Goal: Task Accomplishment & Management: Use online tool/utility

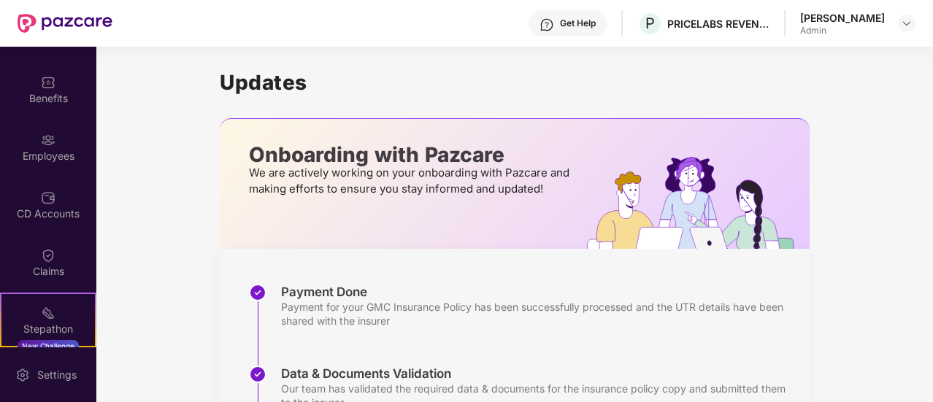
scroll to position [47, 0]
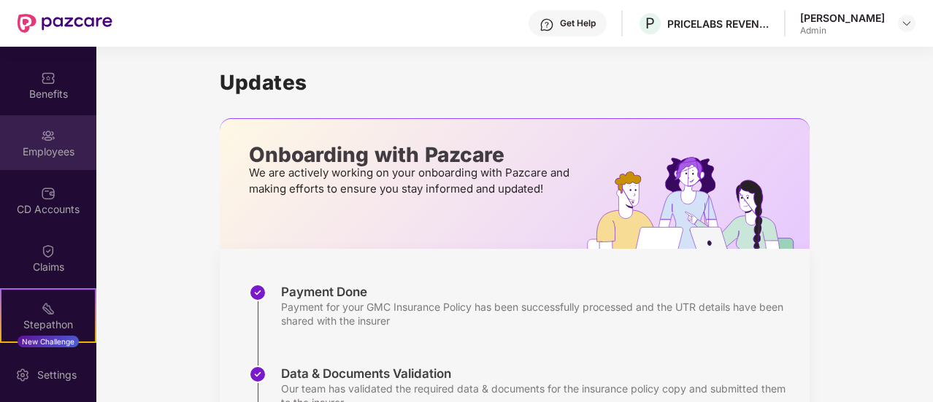
click at [46, 153] on div "Employees" at bounding box center [48, 151] width 96 height 15
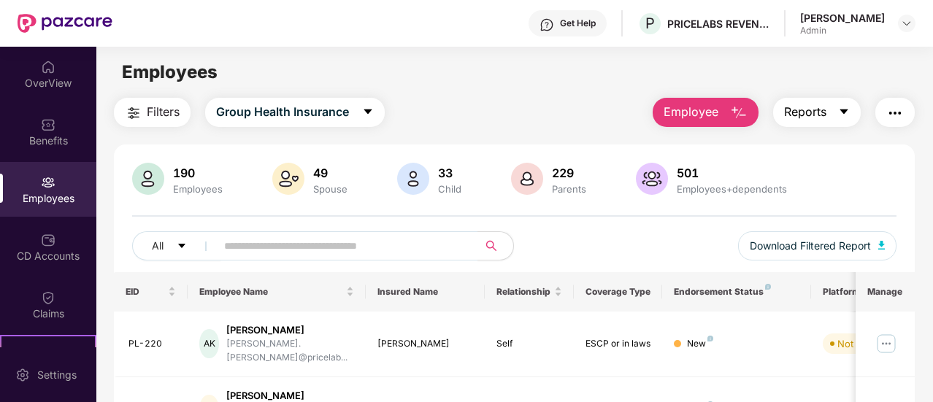
click at [820, 113] on span "Reports" at bounding box center [805, 112] width 42 height 18
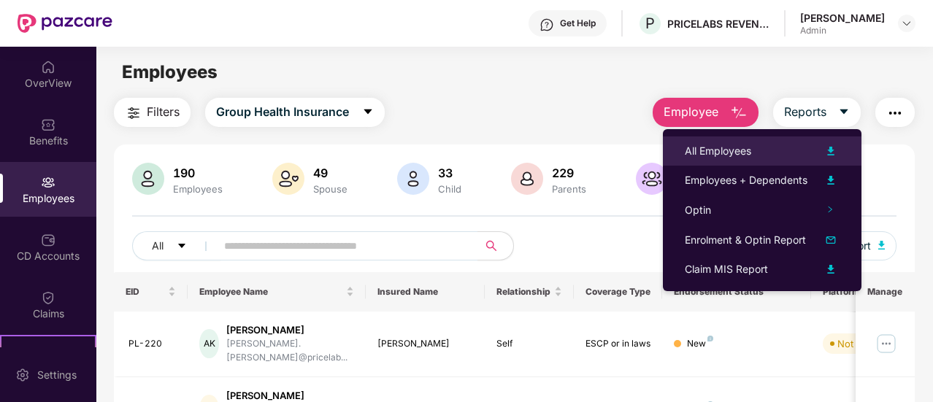
click at [795, 148] on div "All Employees" at bounding box center [761, 151] width 155 height 18
